Goal: Task Accomplishment & Management: Manage account settings

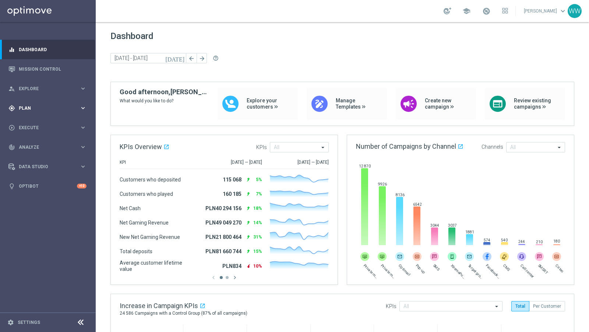
click at [24, 109] on span "Plan" at bounding box center [49, 108] width 61 height 4
click at [42, 119] on div "Target Groups" at bounding box center [57, 123] width 76 height 11
click at [41, 121] on link "Target Groups" at bounding box center [47, 123] width 57 height 6
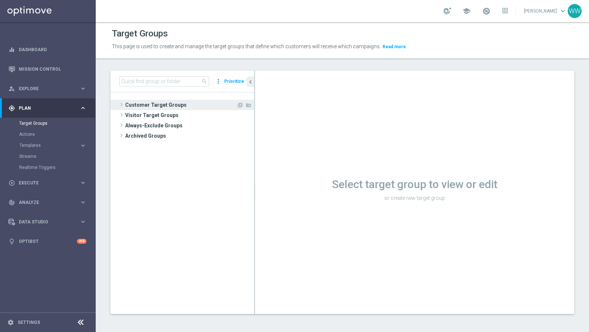
click at [121, 102] on span at bounding box center [121, 104] width 7 height 9
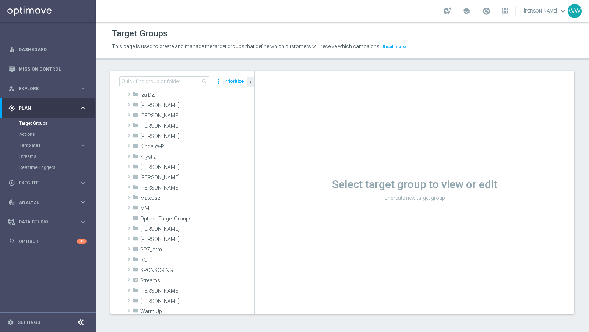
scroll to position [212, 0]
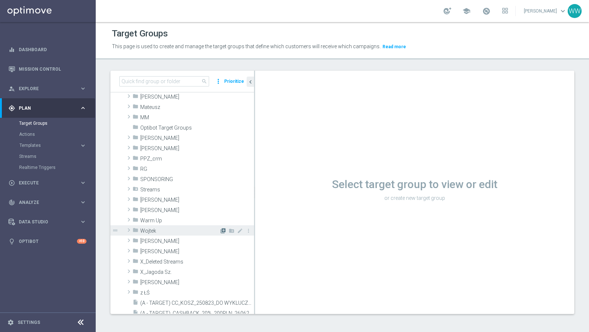
click at [221, 229] on icon "library_add" at bounding box center [223, 231] width 6 height 6
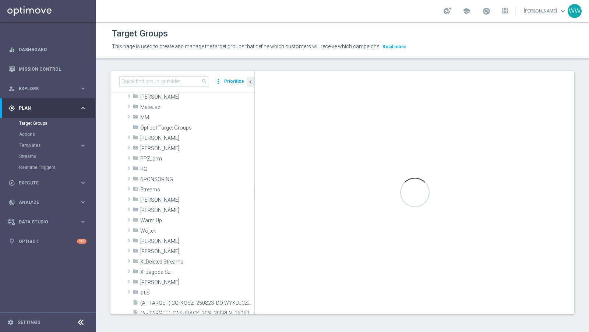
scroll to position [0, 0]
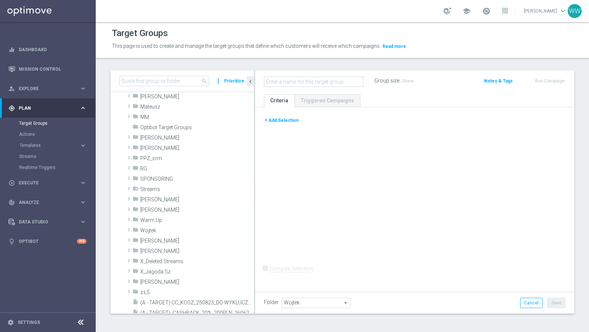
click at [277, 119] on button "+ Add Selection" at bounding box center [281, 120] width 35 height 8
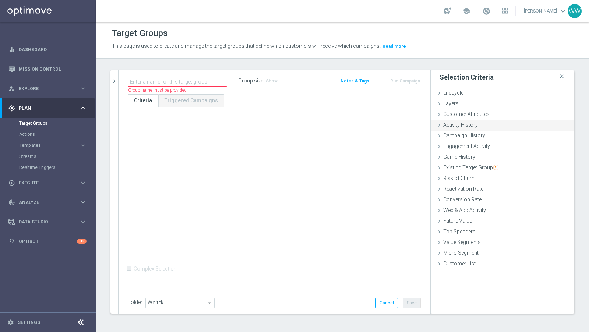
scroll to position [0, 0]
click at [441, 117] on icon at bounding box center [439, 115] width 6 height 6
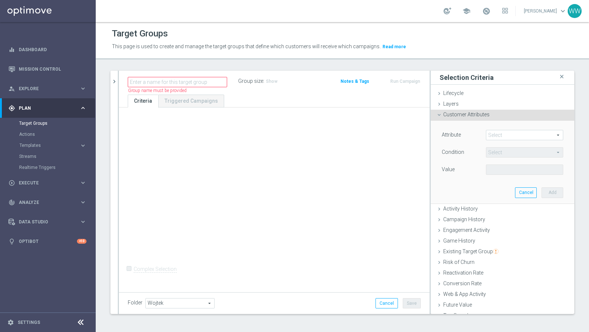
click at [440, 113] on icon at bounding box center [439, 115] width 6 height 6
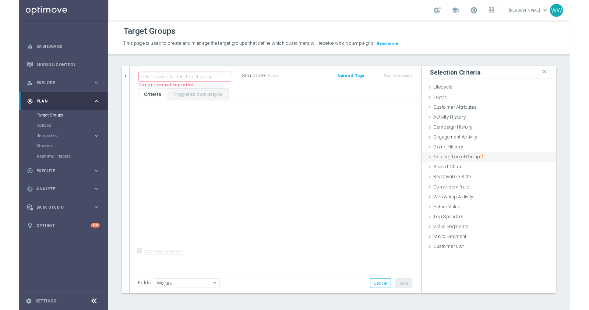
scroll to position [0, 0]
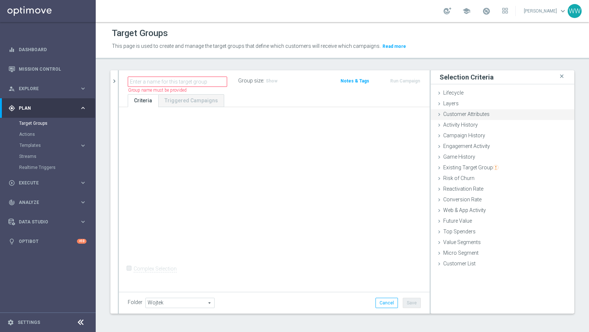
click at [448, 113] on span "Customer Attributes" at bounding box center [466, 114] width 46 height 6
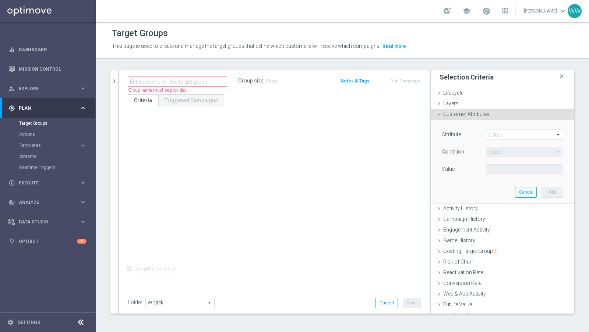
click at [504, 128] on div "Attribute Select arrow_drop_down search Condition Select arrow_drop_down search…" at bounding box center [502, 161] width 132 height 82
click at [504, 130] on span at bounding box center [524, 135] width 77 height 10
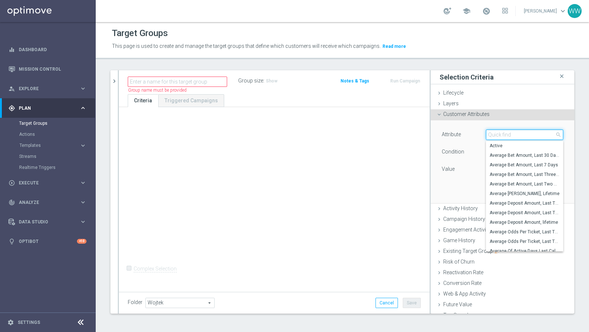
click at [504, 131] on input "search" at bounding box center [524, 134] width 77 height 10
click at [466, 117] on div "Customer Attributes done" at bounding box center [501, 114] width 143 height 11
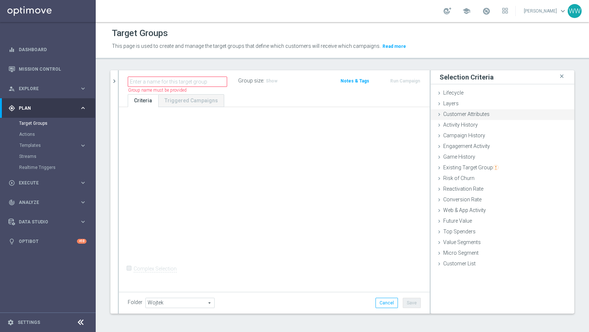
click at [449, 116] on span "Customer Attributes" at bounding box center [466, 114] width 46 height 6
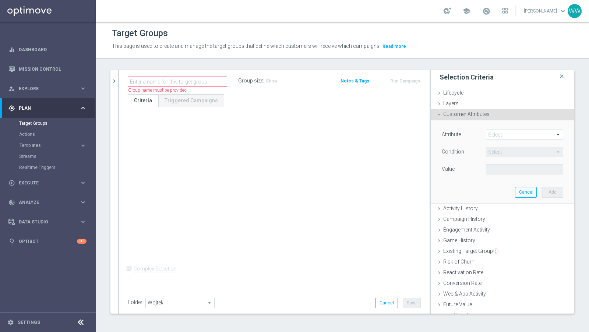
click at [496, 136] on span at bounding box center [524, 135] width 77 height 10
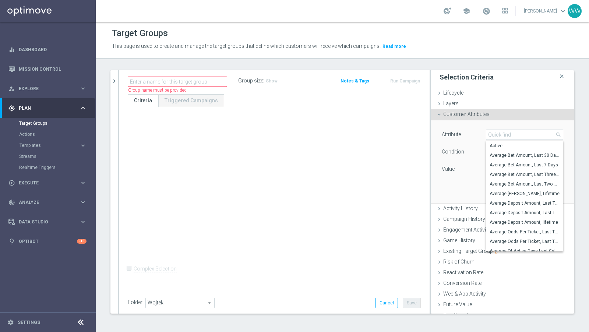
click at [453, 115] on span "Customer Attributes" at bounding box center [466, 114] width 46 height 6
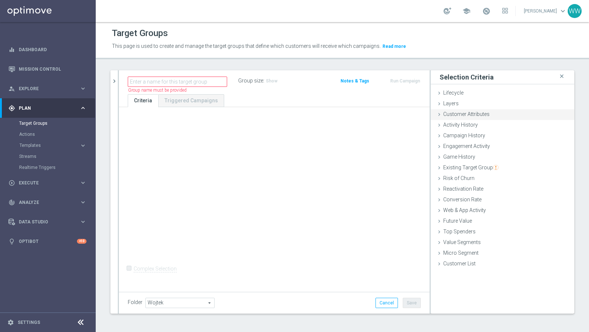
click at [466, 115] on span "Customer Attributes" at bounding box center [466, 114] width 46 height 6
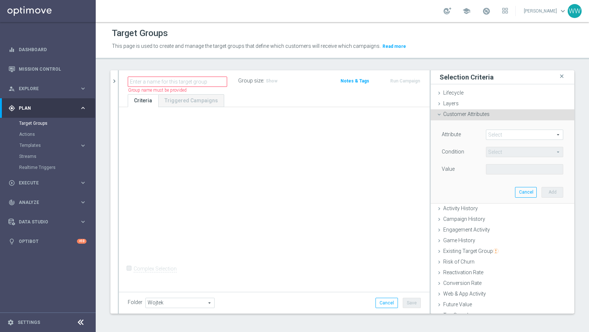
click at [501, 133] on span at bounding box center [524, 135] width 77 height 10
click at [0, 0] on input "search" at bounding box center [0, 0] width 0 height 0
type input "z"
click at [441, 157] on div "Condition" at bounding box center [458, 153] width 44 height 12
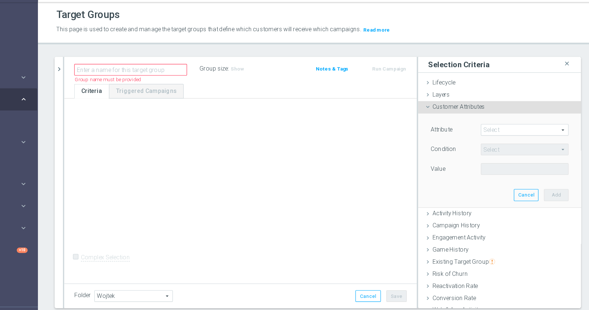
click at [507, 134] on span at bounding box center [524, 135] width 77 height 10
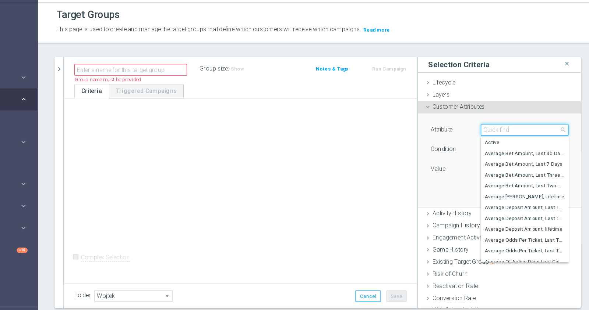
click at [507, 134] on input "search" at bounding box center [524, 134] width 77 height 10
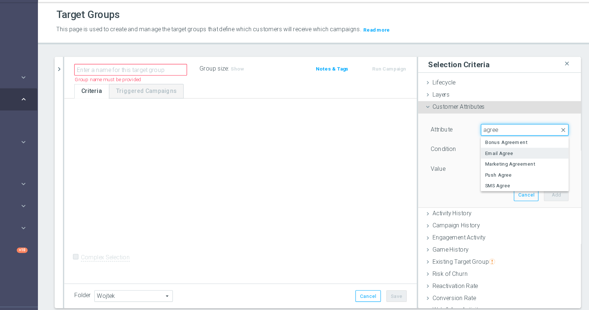
type input "agree"
click at [502, 158] on label "Email Agree" at bounding box center [524, 155] width 77 height 10
type input "Email Agree"
type input "Equals"
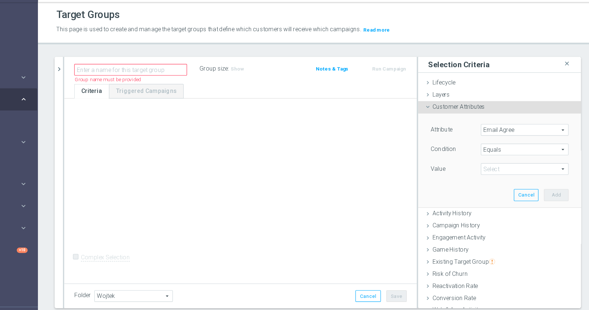
click at [502, 171] on span at bounding box center [524, 169] width 77 height 10
click at [501, 190] on span "TRUE" at bounding box center [524, 190] width 70 height 6
type input "TRUE"
click at [562, 190] on button "Add" at bounding box center [552, 192] width 22 height 10
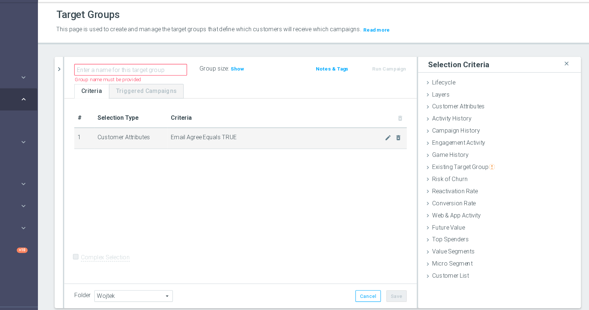
click at [302, 142] on span "Email Agree Equals TRUE" at bounding box center [307, 141] width 189 height 6
click at [402, 141] on icon "mode_edit" at bounding box center [404, 142] width 6 height 6
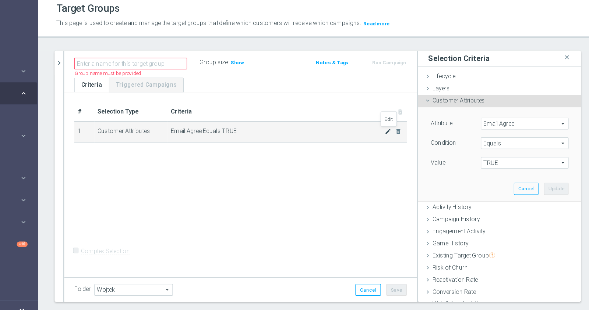
click at [401, 140] on icon "mode_edit" at bounding box center [404, 142] width 6 height 6
click at [502, 134] on span "Email Agree" at bounding box center [524, 135] width 77 height 10
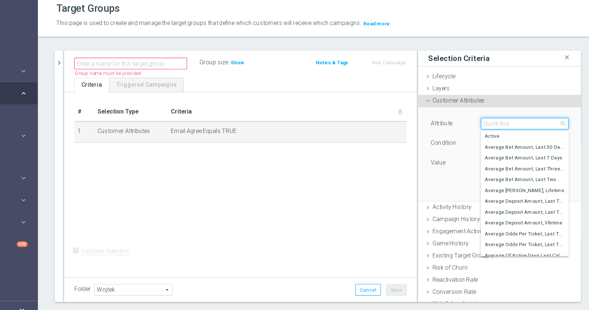
click at [502, 137] on input "search" at bounding box center [524, 134] width 77 height 10
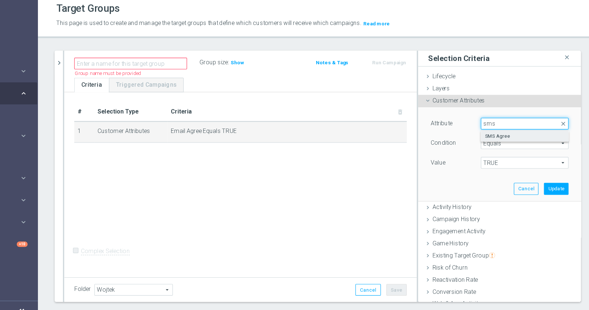
type input "sms"
click at [505, 145] on span "SMS Agree" at bounding box center [524, 146] width 70 height 6
type input "SMS Agree"
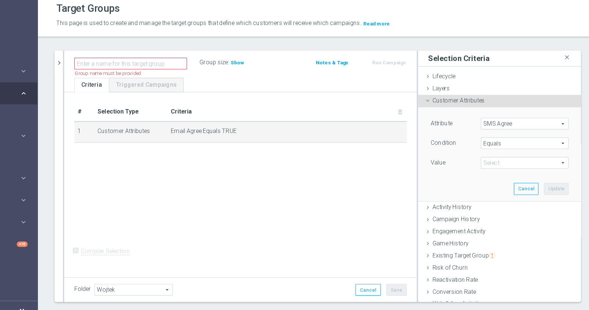
click at [496, 170] on span "TRUE" at bounding box center [524, 169] width 77 height 10
click at [497, 187] on span "TRUE" at bounding box center [524, 190] width 70 height 6
type input "TRUE"
click at [548, 195] on button "Update" at bounding box center [552, 192] width 22 height 10
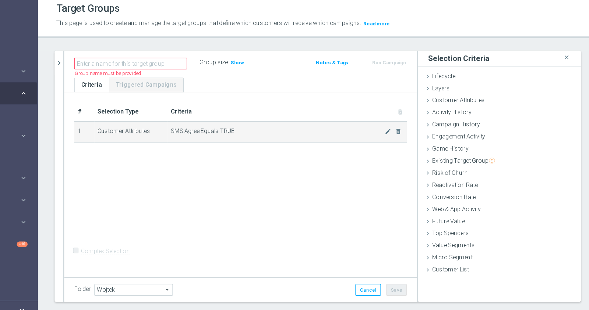
click at [235, 141] on span "SMS Agree Equals TRUE" at bounding box center [307, 141] width 189 height 6
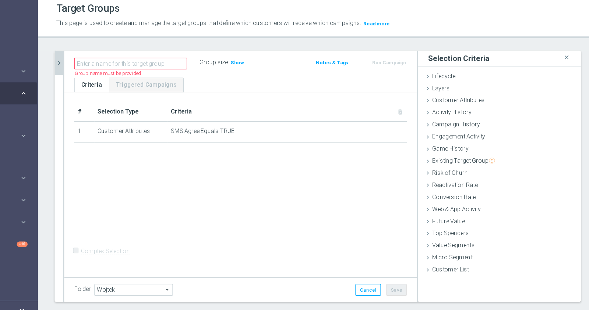
click at [117, 81] on icon "chevron_right" at bounding box center [114, 81] width 7 height 7
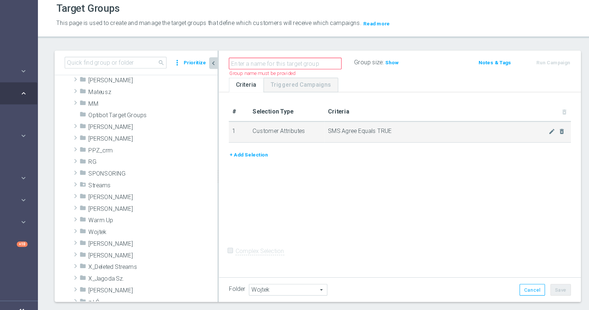
click at [320, 140] on td "Customer Attributes" at bounding box center [315, 142] width 66 height 18
click at [341, 141] on td "Customer Attributes" at bounding box center [315, 142] width 66 height 18
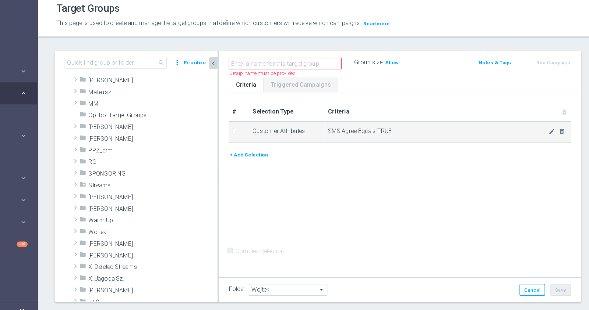
click at [367, 137] on td "SMS Agree Equals TRUE mode_edit delete_forever" at bounding box center [456, 142] width 217 height 18
click at [388, 142] on span "SMS Agree Equals TRUE" at bounding box center [448, 141] width 194 height 6
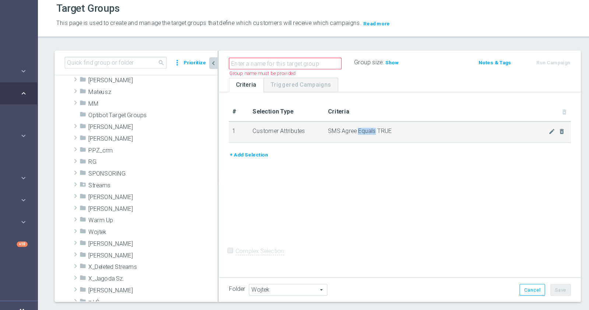
click at [388, 142] on span "SMS Agree Equals TRUE" at bounding box center [448, 141] width 194 height 6
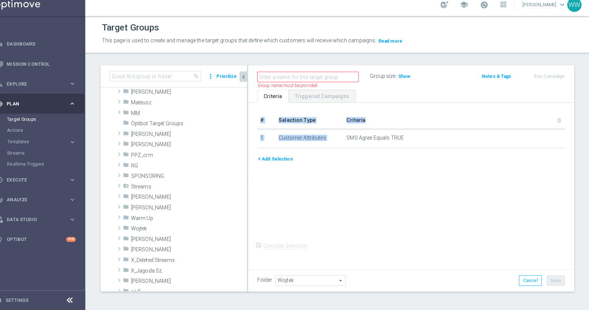
scroll to position [0, 0]
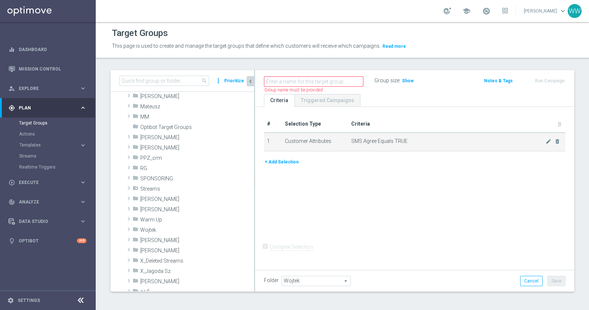
click at [379, 139] on span "SMS Agree Equals TRUE" at bounding box center [448, 141] width 194 height 6
click at [376, 139] on span "SMS Agree Equals TRUE" at bounding box center [448, 141] width 194 height 6
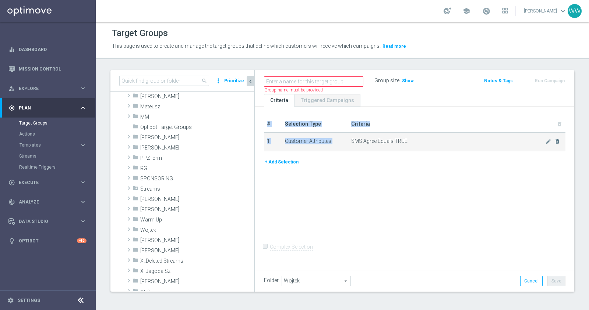
click at [376, 139] on span "SMS Agree Equals TRUE" at bounding box center [448, 141] width 194 height 6
click at [382, 140] on span "SMS Agree Equals TRUE" at bounding box center [448, 141] width 194 height 6
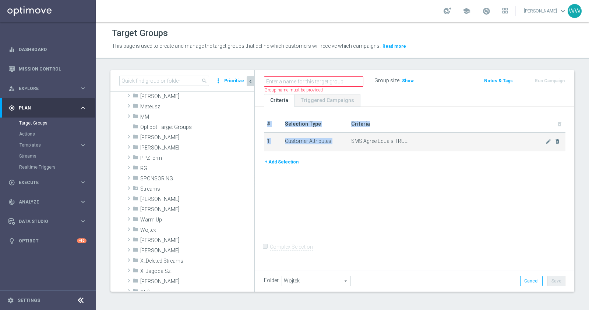
click at [382, 140] on span "SMS Agree Equals TRUE" at bounding box center [448, 141] width 194 height 6
click at [549, 139] on icon "mode_edit" at bounding box center [548, 142] width 6 height 6
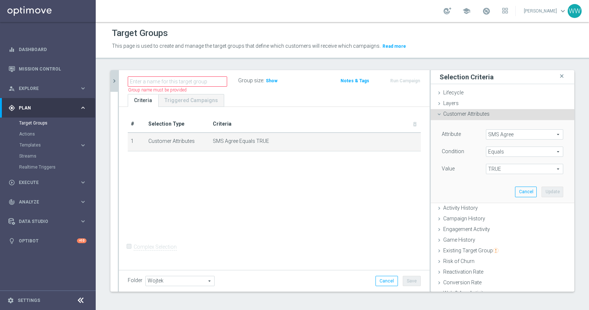
click at [497, 138] on span "SMS Agree" at bounding box center [524, 135] width 77 height 10
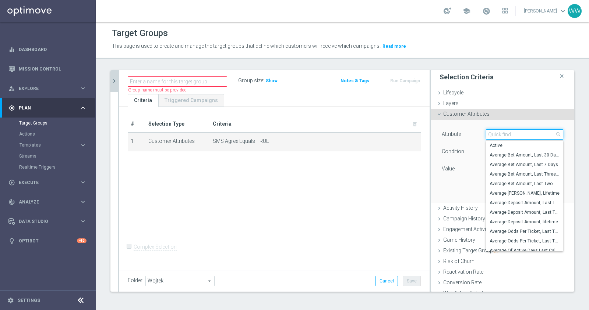
click at [505, 136] on input "search" at bounding box center [524, 134] width 77 height 10
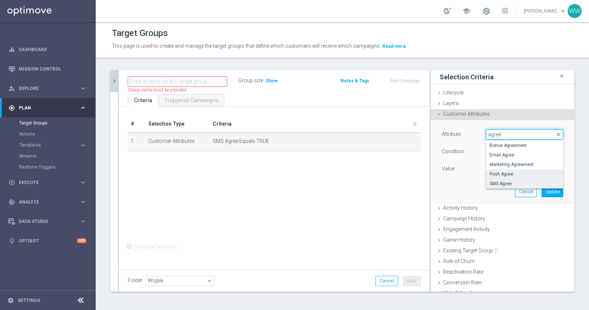
type input "agree"
click at [509, 171] on span "Push Agree" at bounding box center [524, 174] width 70 height 6
type input "Push Agree"
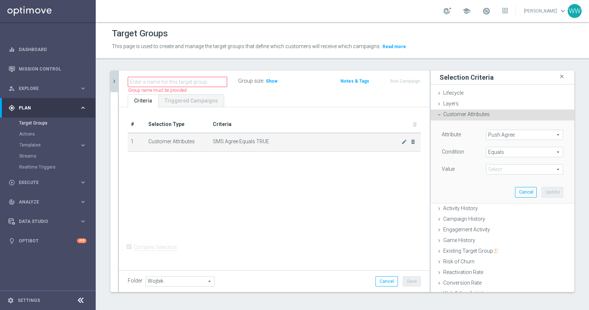
scroll to position [0, 0]
click at [249, 143] on span "SMS Agree Equals TRUE" at bounding box center [307, 141] width 189 height 6
click at [335, 142] on span "SMS Agree Equals TRUE" at bounding box center [307, 141] width 189 height 6
click at [269, 79] on span "Show" at bounding box center [272, 80] width 12 height 5
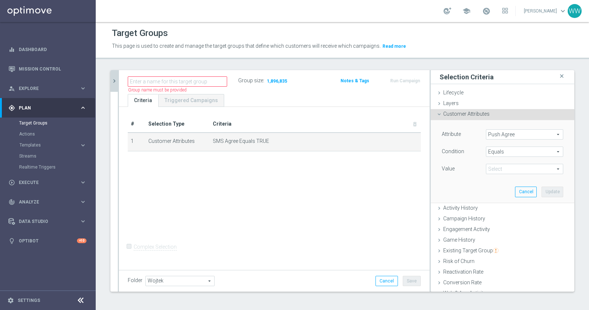
click at [502, 143] on div "Attribute Push Agree Push Agree arrow_drop_down search Condition Equals Equals …" at bounding box center [501, 152] width 121 height 46
click at [264, 138] on span "SMS Agree Equals TRUE" at bounding box center [307, 141] width 189 height 6
click at [492, 168] on span "TRUE" at bounding box center [524, 169] width 77 height 10
click at [495, 184] on label "FALSE" at bounding box center [524, 180] width 77 height 10
click at [495, 171] on span "FALSE" at bounding box center [524, 169] width 77 height 10
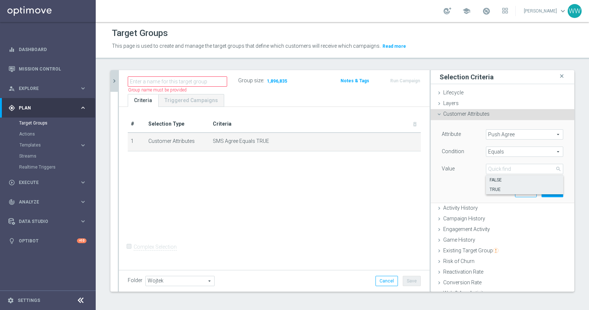
click at [495, 188] on span "TRUE" at bounding box center [524, 190] width 70 height 6
type input "TRUE"
click at [551, 188] on button "Update" at bounding box center [552, 192] width 22 height 10
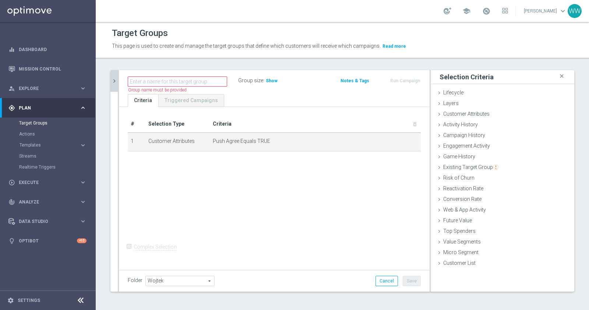
click at [273, 84] on div "Group size : Show" at bounding box center [275, 81] width 74 height 11
click at [273, 78] on span "Show" at bounding box center [272, 80] width 12 height 5
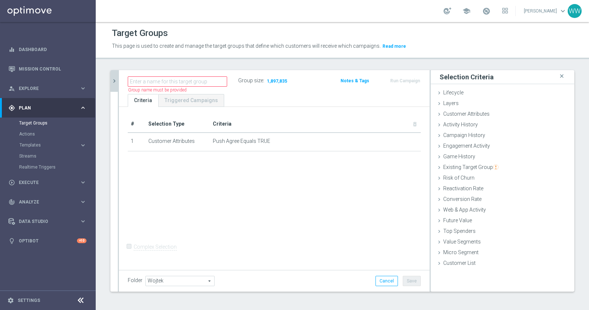
scroll to position [0, 0]
